Goal: Task Accomplishment & Management: Complete application form

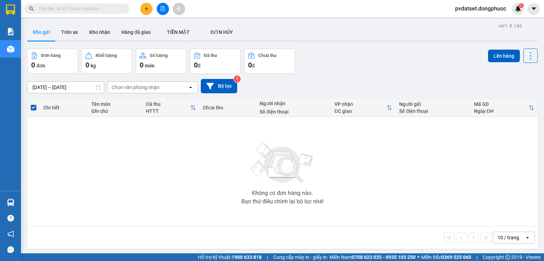
click at [149, 13] on button at bounding box center [146, 9] width 12 height 12
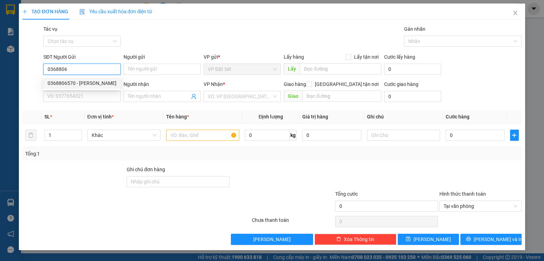
click at [78, 83] on div "0368806570 - [PERSON_NAME]" at bounding box center [82, 83] width 69 height 8
type input "0368806570"
type input "[PERSON_NAME]"
type input "0911479497"
type input "LABO HOÀN CẦU"
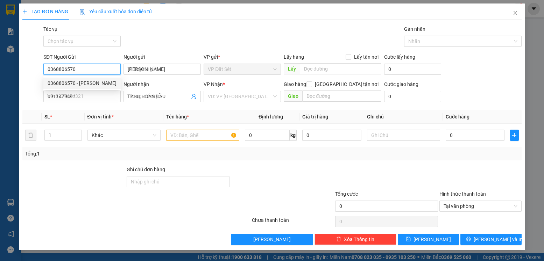
type input "20.000"
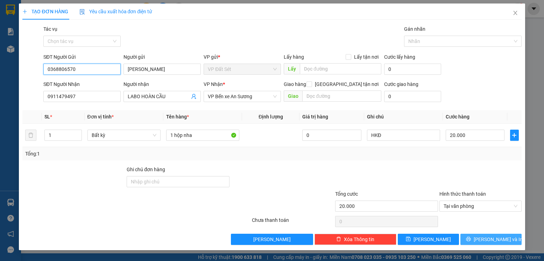
type input "0368806570"
click at [486, 236] on span "[PERSON_NAME] và In" at bounding box center [498, 240] width 49 height 8
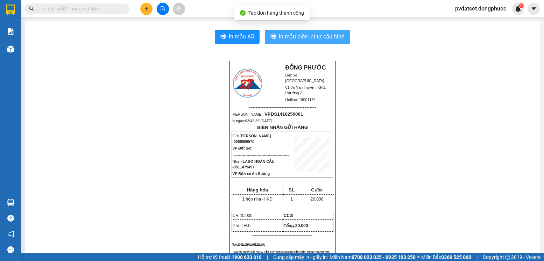
click at [339, 38] on span "In mẫu biên lai tự cấu hình" at bounding box center [312, 36] width 66 height 9
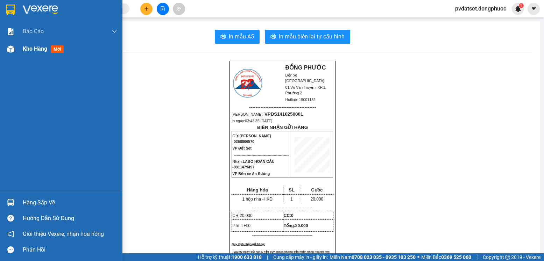
click at [56, 47] on span "mới" at bounding box center [57, 49] width 13 height 8
